Goal: Task Accomplishment & Management: Manage account settings

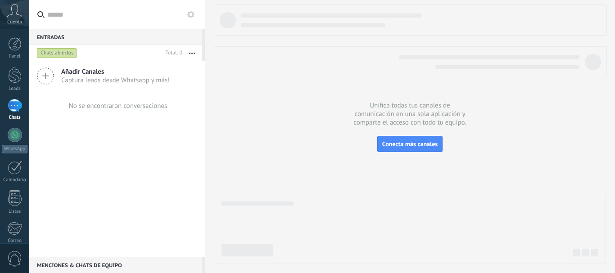
click at [84, 78] on span "Captura leads desde Whatsapp y más!" at bounding box center [115, 80] width 108 height 9
click at [42, 76] on div "Entradas 0 Chats abiertos Total: 0 Silenciar Acciones múltiples" at bounding box center [117, 136] width 176 height 273
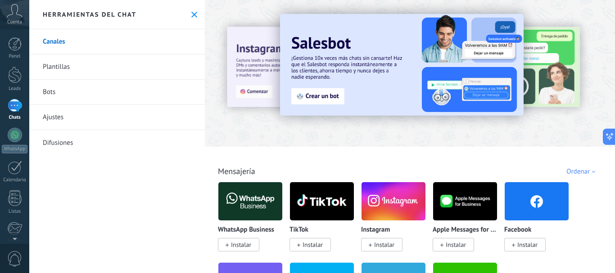
click at [12, 20] on span "Cuenta" at bounding box center [14, 22] width 15 height 6
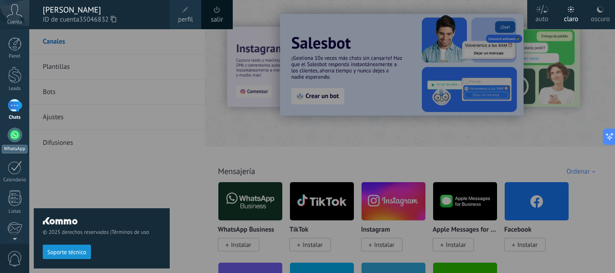
click at [7, 131] on link "WhatsApp" at bounding box center [14, 141] width 29 height 26
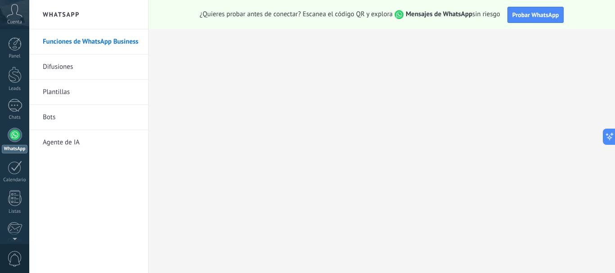
click at [66, 72] on link "Difusiones" at bounding box center [91, 66] width 96 height 25
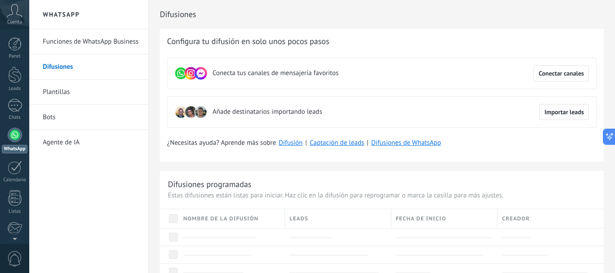
click at [549, 109] on span "Importar leads" at bounding box center [564, 112] width 40 height 6
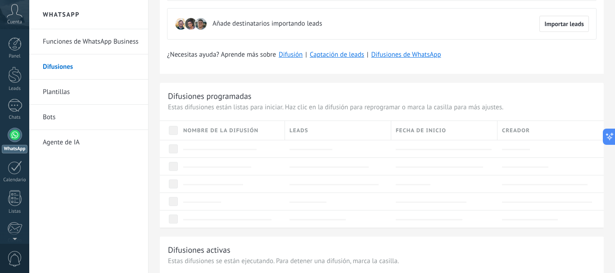
scroll to position [89, 0]
click at [54, 90] on link "Plantillas" at bounding box center [91, 92] width 96 height 25
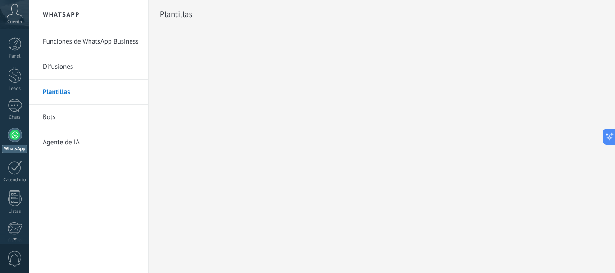
click at [48, 117] on link "Bots" at bounding box center [91, 117] width 96 height 25
click at [15, 193] on div at bounding box center [15, 198] width 14 height 16
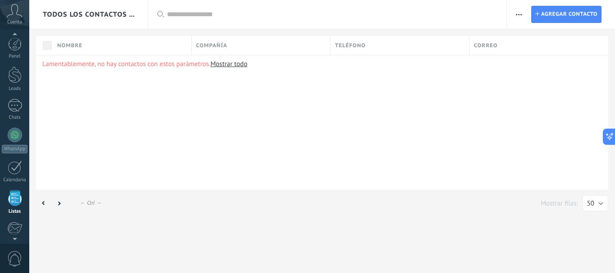
scroll to position [56, 0]
click at [222, 64] on link "Mostrar todo" at bounding box center [228, 64] width 37 height 9
